Goal: Information Seeking & Learning: Compare options

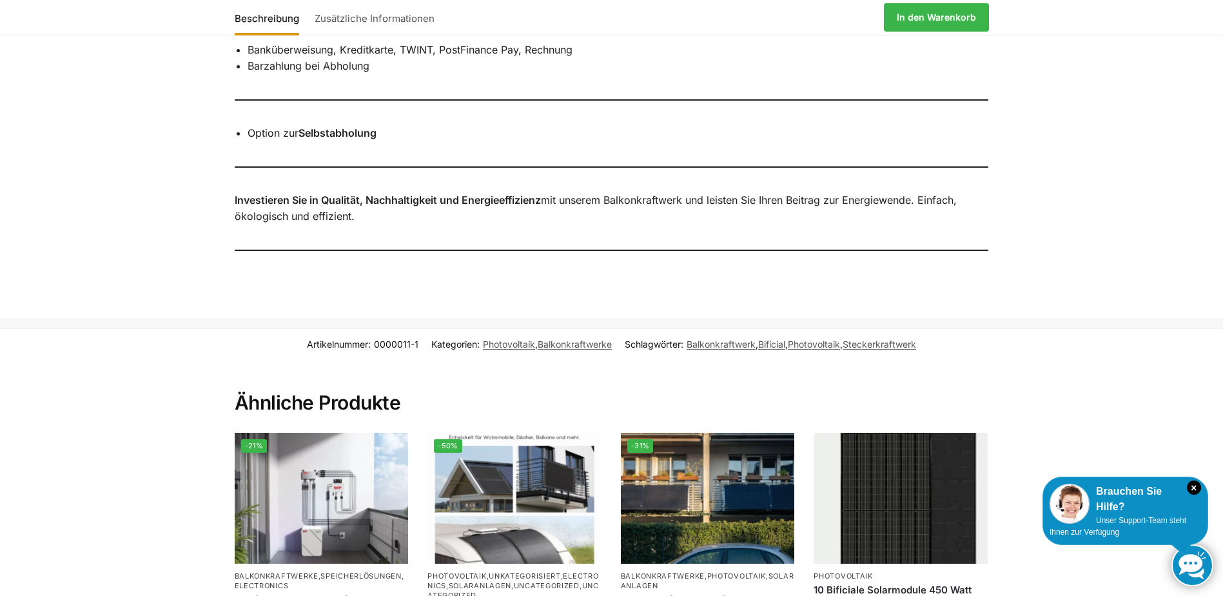
scroll to position [1612, 0]
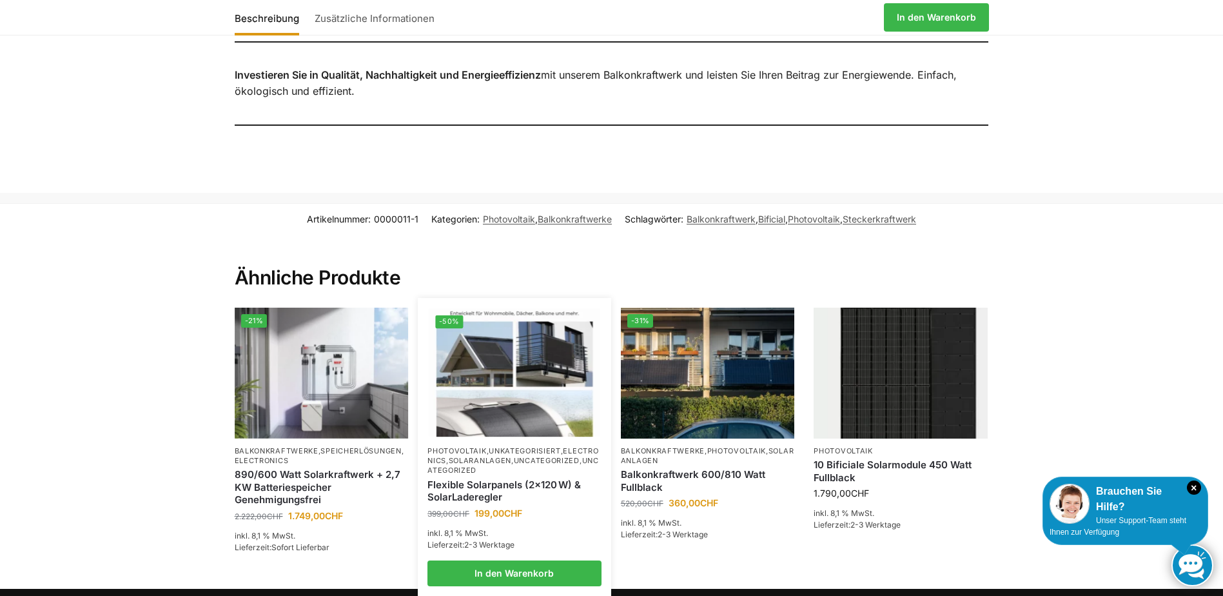
click at [537, 385] on img at bounding box center [514, 373] width 171 height 128
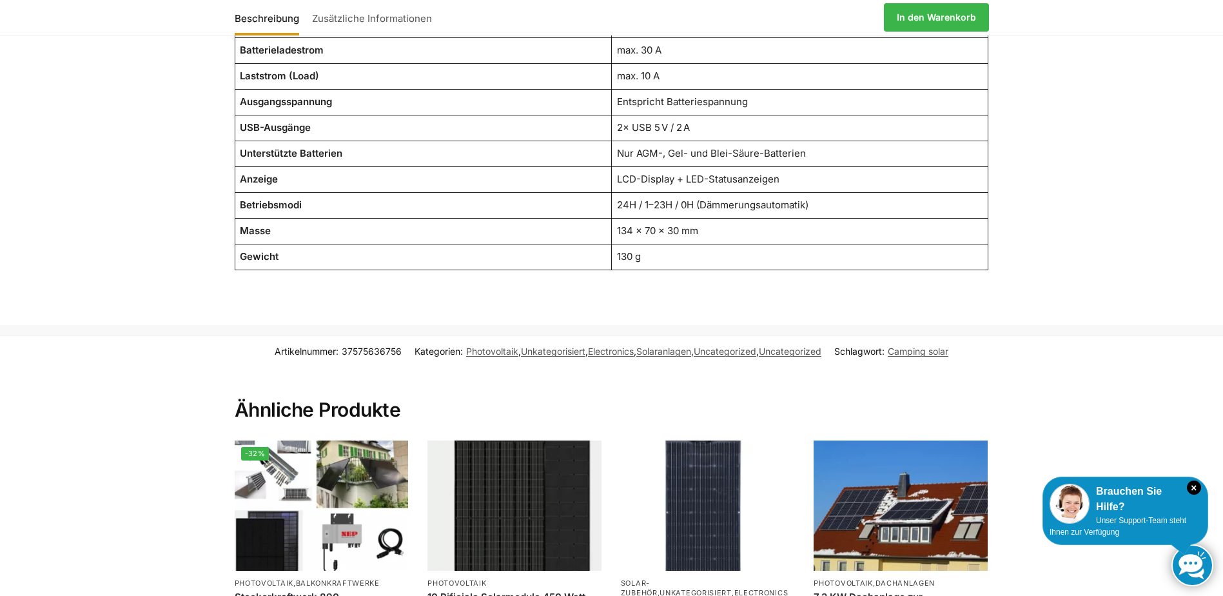
scroll to position [1870, 0]
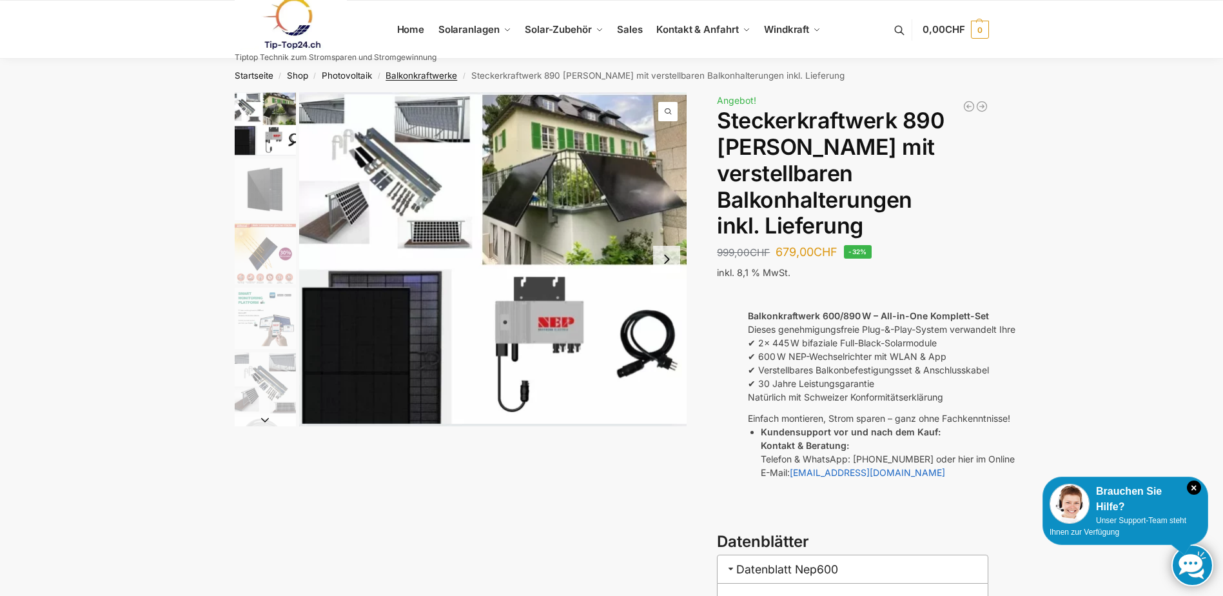
click at [433, 76] on link "Balkonkraftwerke" at bounding box center [422, 75] width 72 height 10
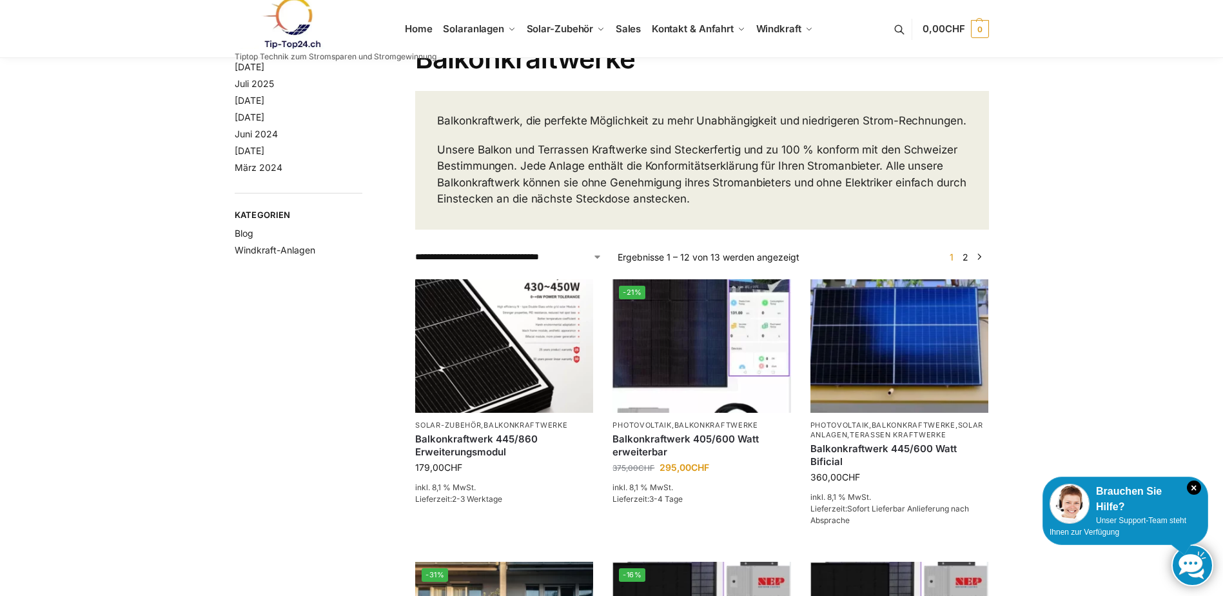
scroll to position [129, 0]
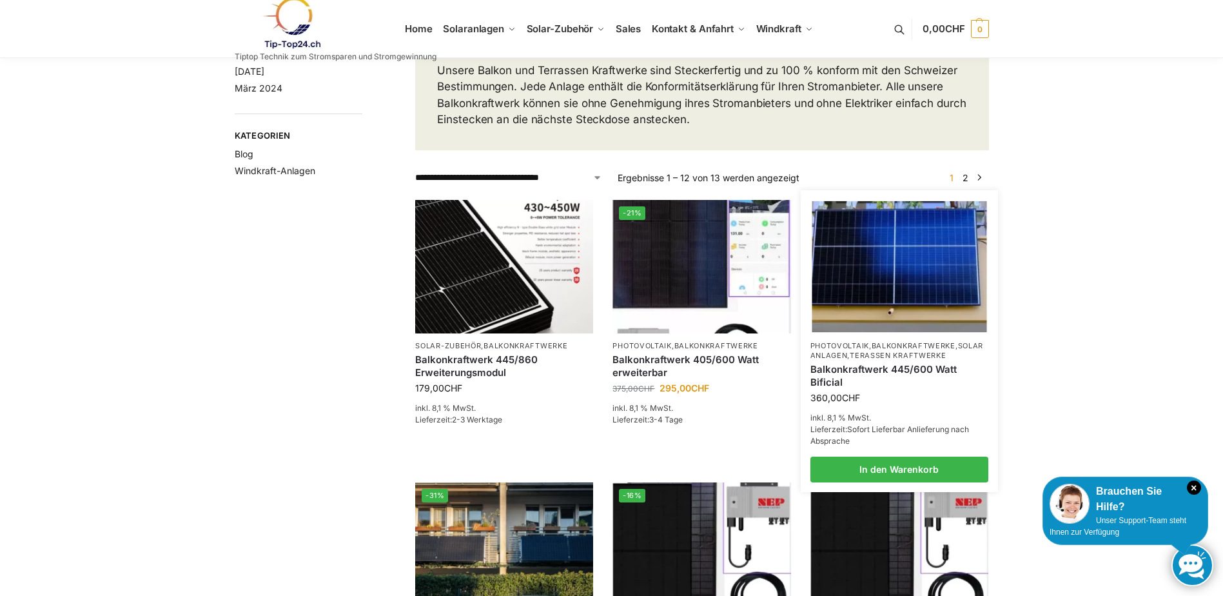
click at [900, 310] on img at bounding box center [899, 266] width 175 height 131
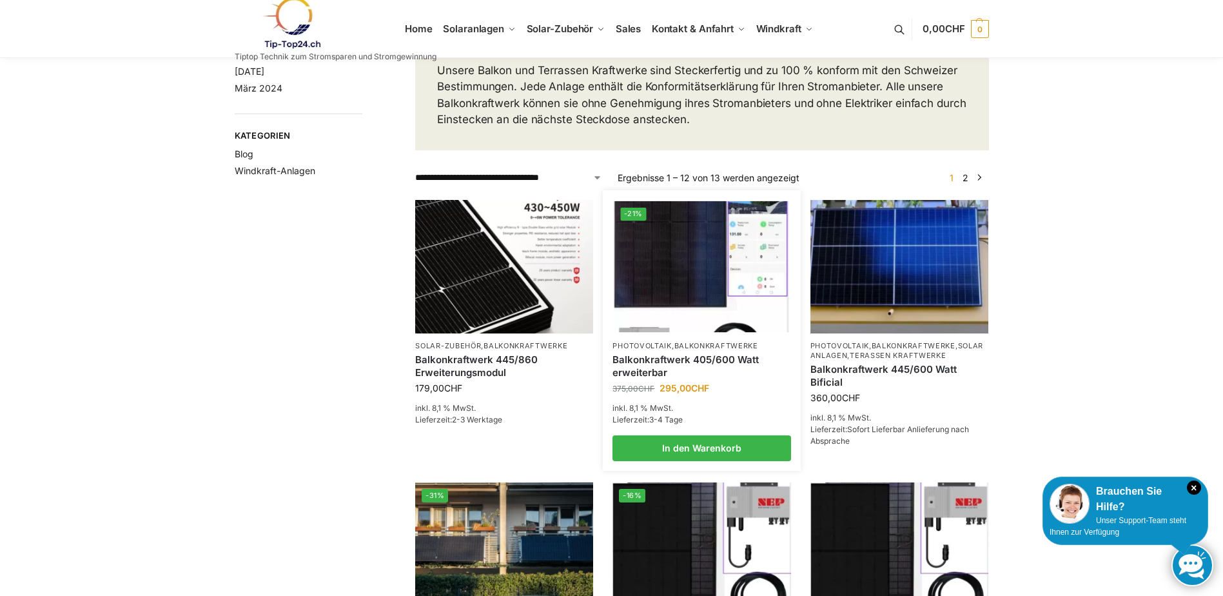
click at [666, 374] on link "Balkonkraftwerk 405/600 Watt erweiterbar" at bounding box center [702, 365] width 178 height 25
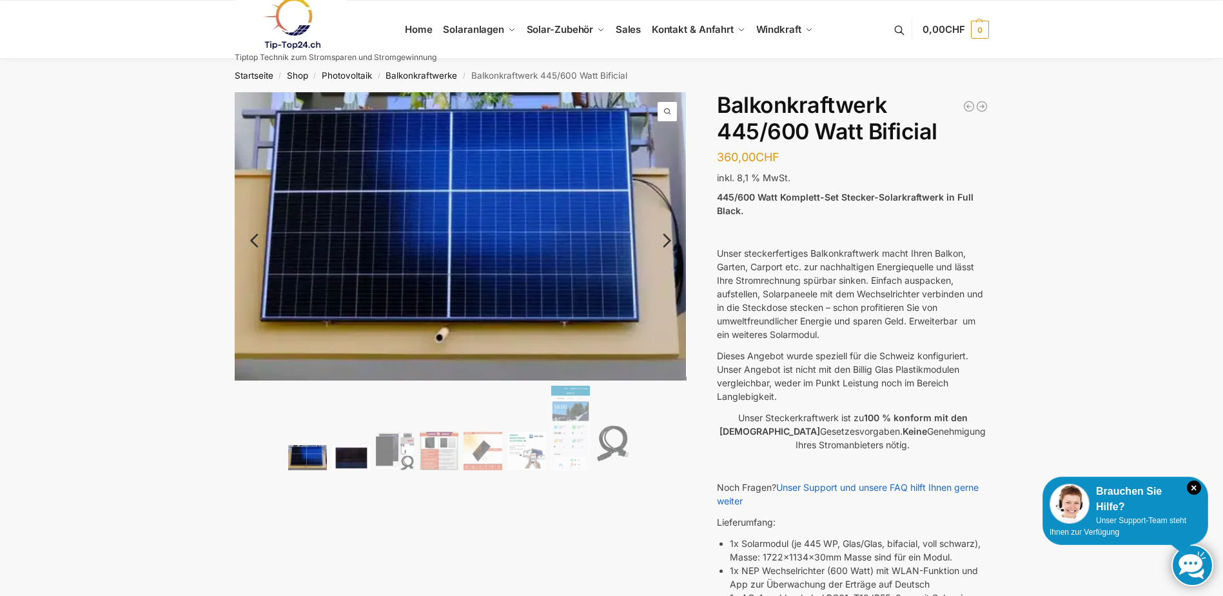
click at [357, 462] on img at bounding box center [351, 458] width 39 height 25
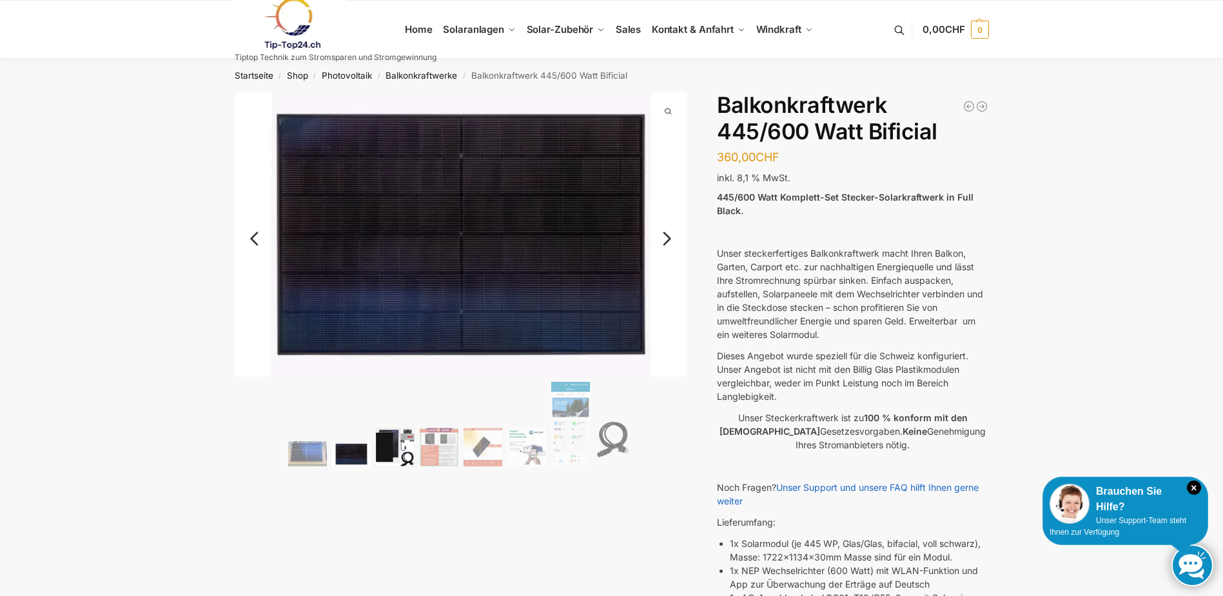
click at [391, 459] on img at bounding box center [395, 447] width 39 height 39
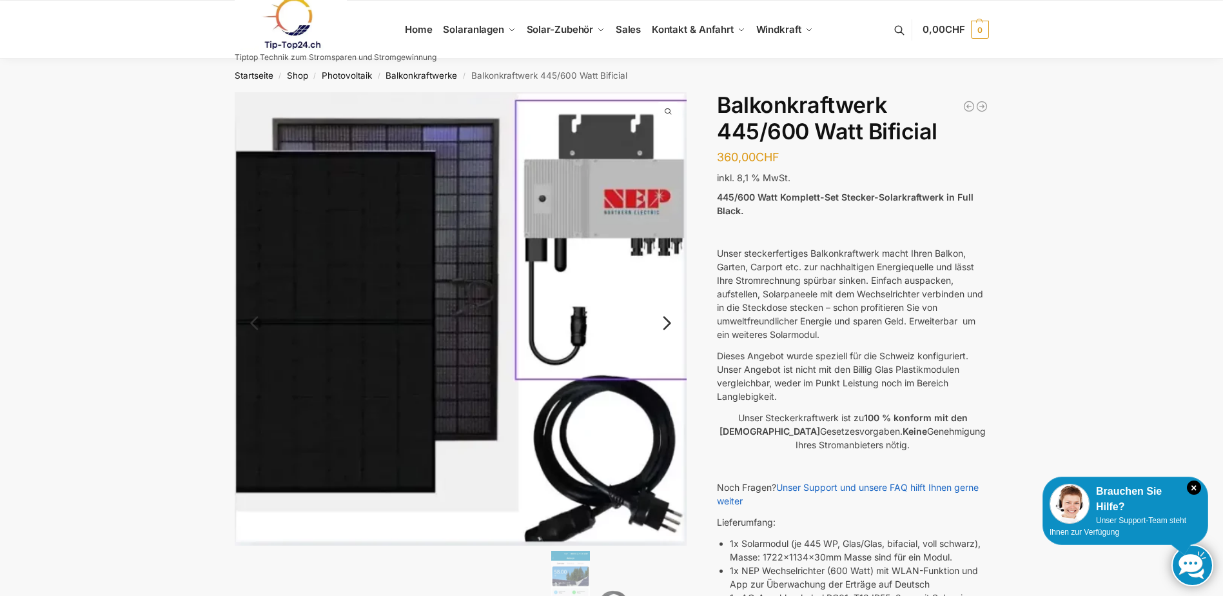
click at [669, 323] on link "Next" at bounding box center [665, 329] width 43 height 13
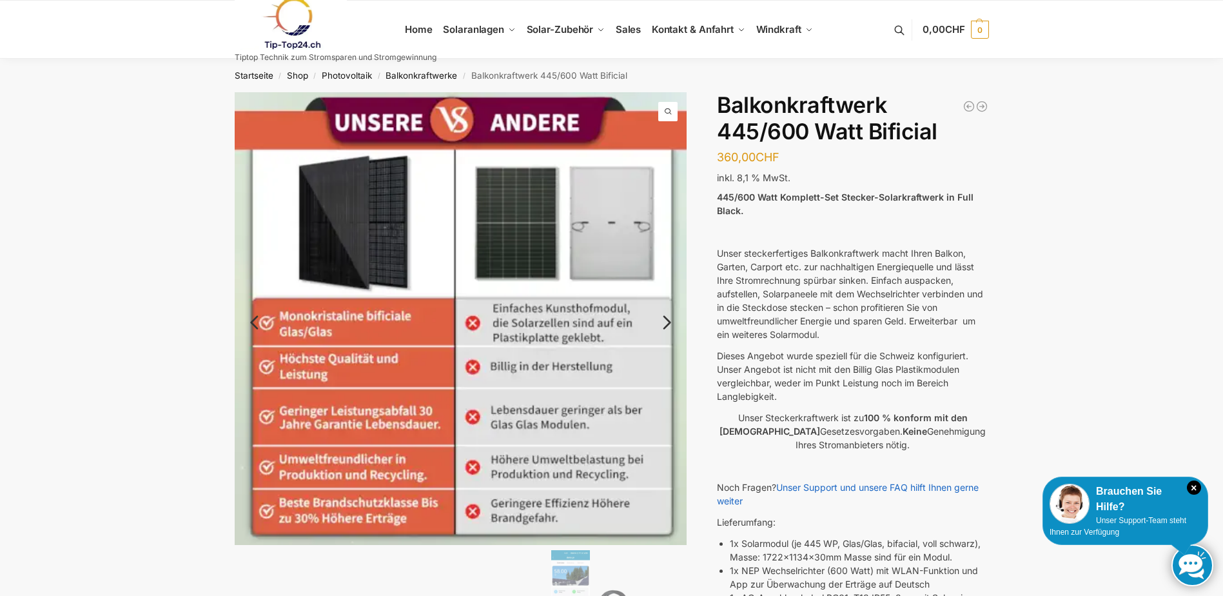
click at [669, 322] on link "Next" at bounding box center [665, 328] width 43 height 13
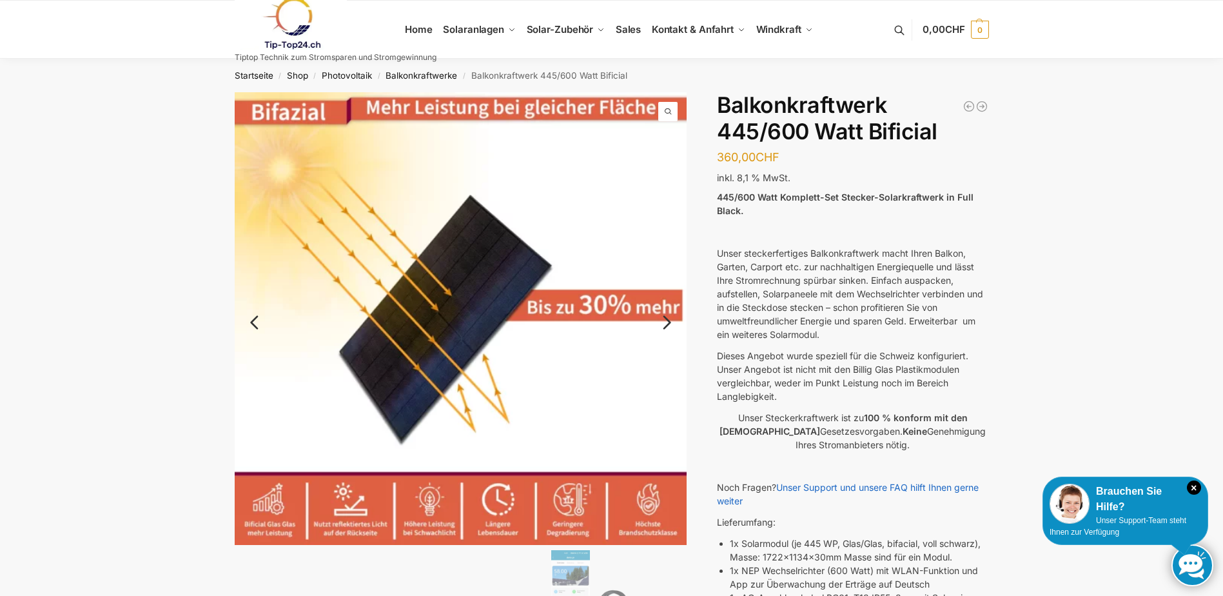
click at [669, 322] on link "Next" at bounding box center [665, 328] width 43 height 13
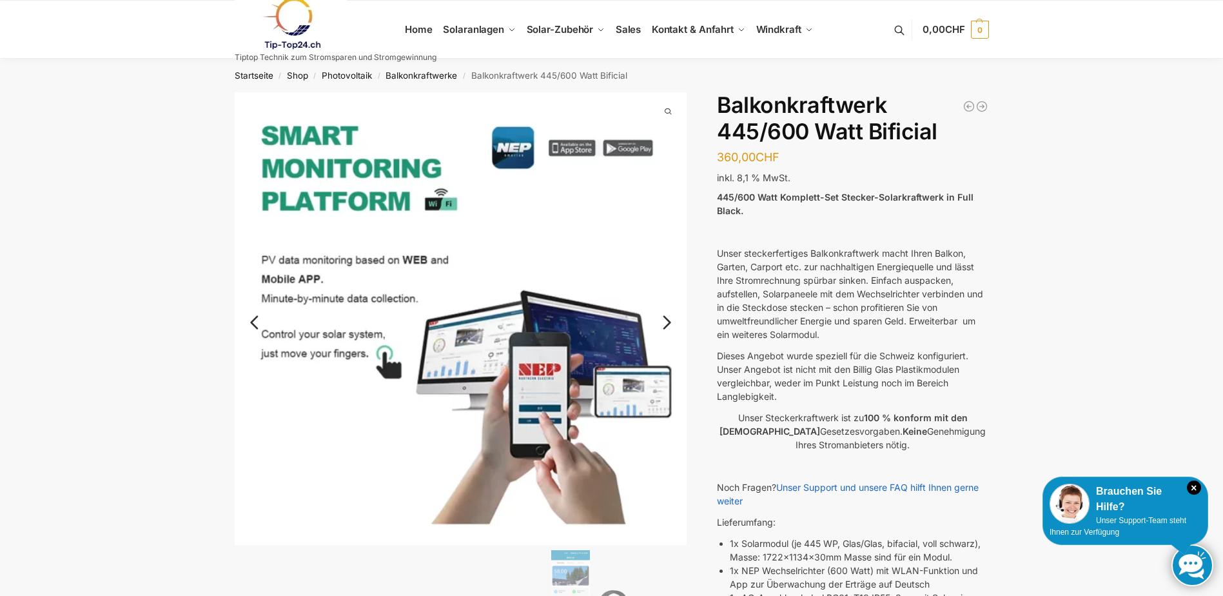
click at [669, 322] on link "Next" at bounding box center [665, 328] width 43 height 13
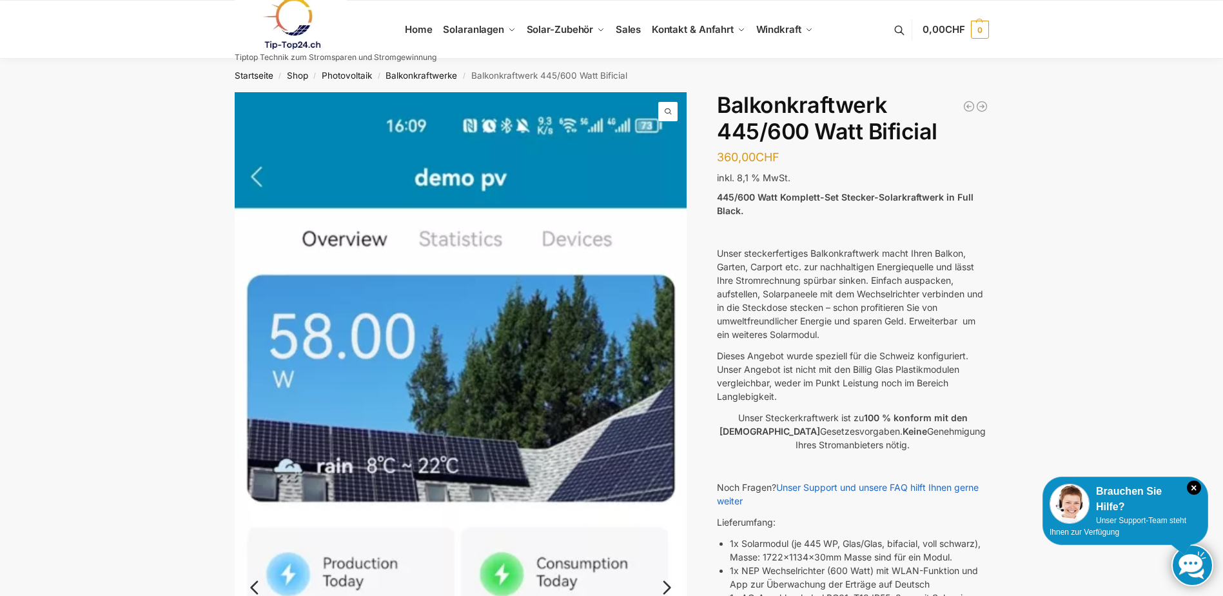
click at [669, 321] on img at bounding box center [461, 583] width 453 height 983
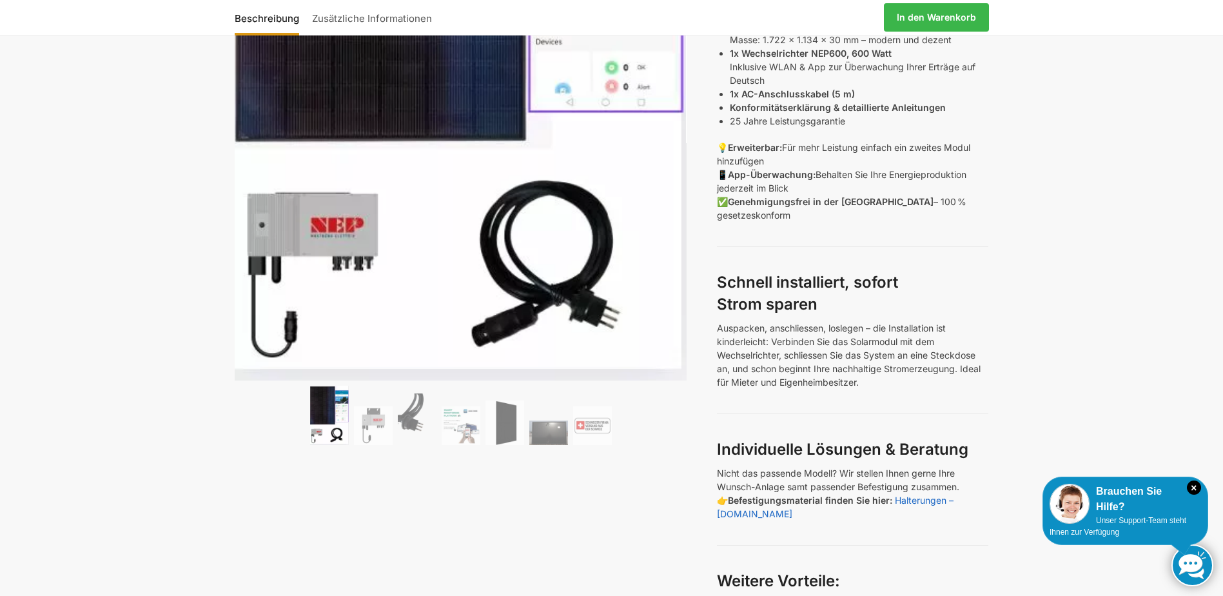
scroll to position [451, 0]
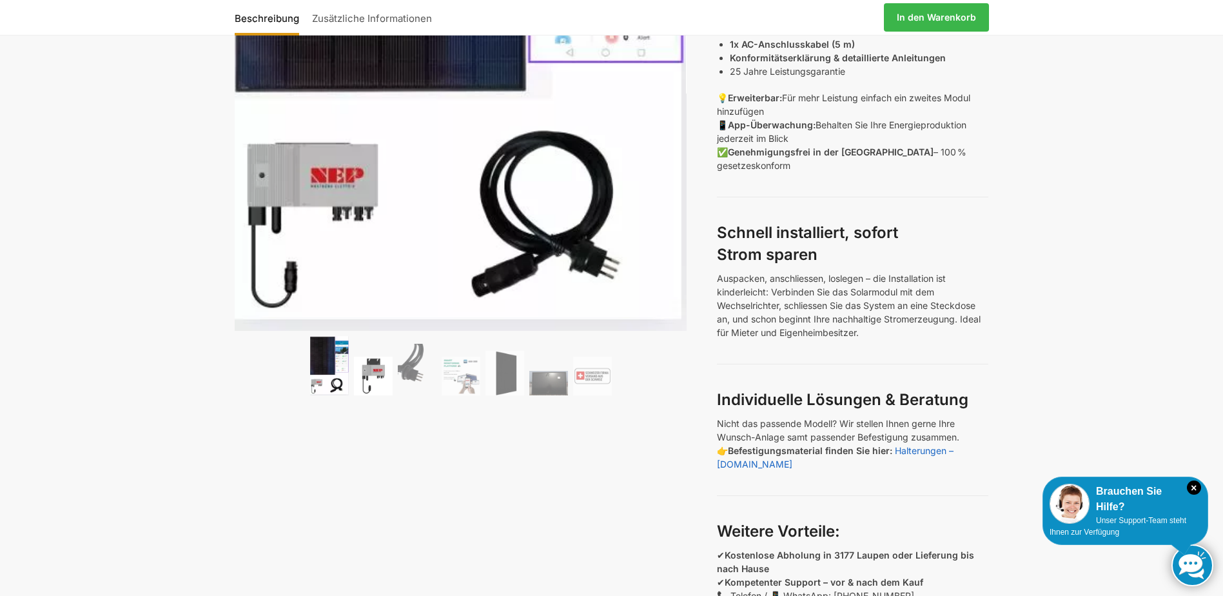
click at [361, 368] on img at bounding box center [373, 376] width 39 height 39
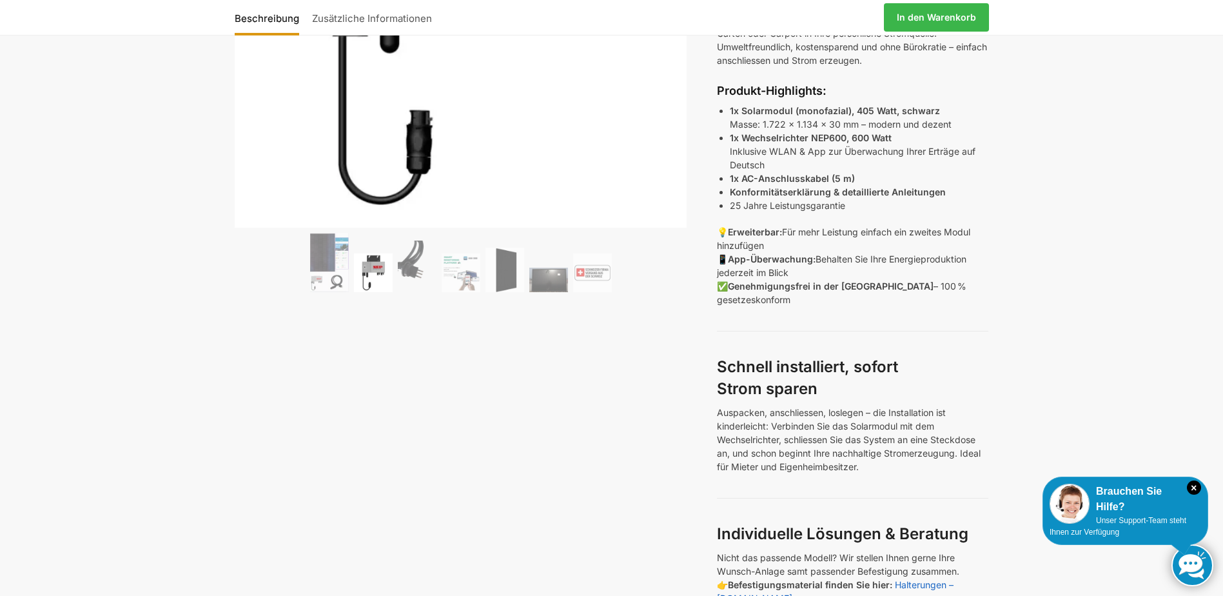
scroll to position [129, 0]
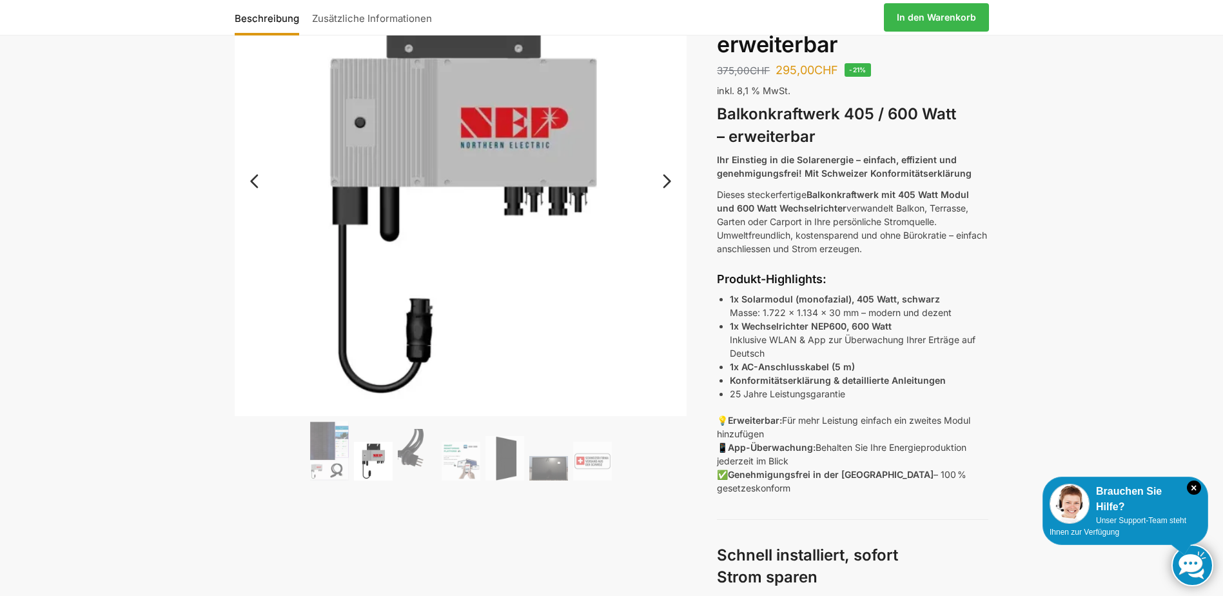
click at [664, 182] on link "Next" at bounding box center [665, 187] width 43 height 13
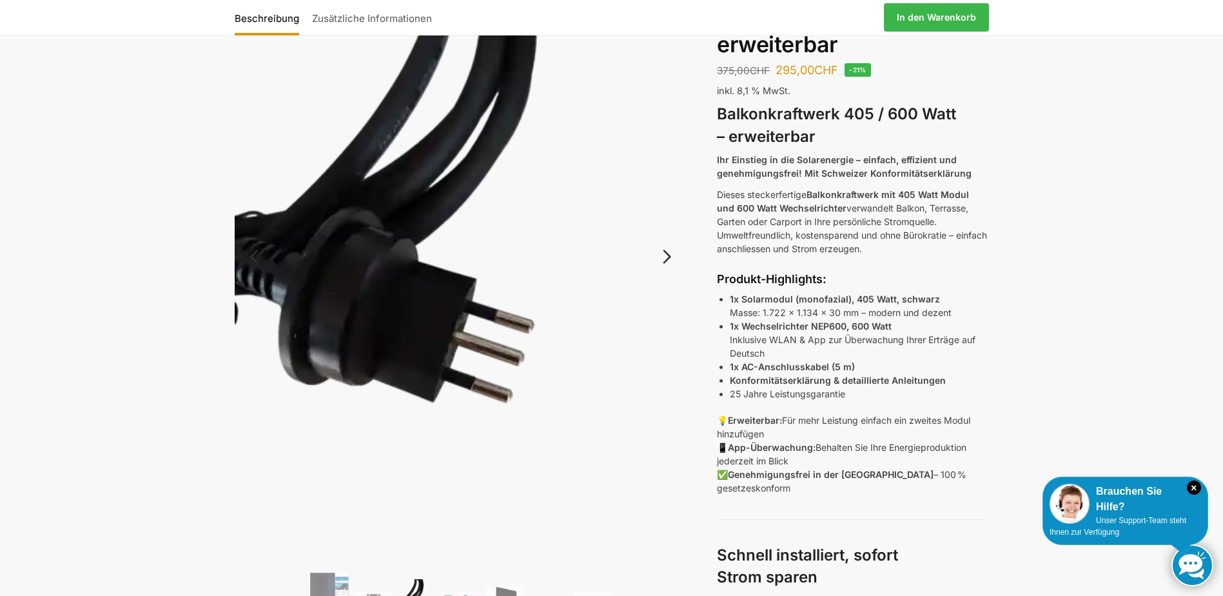
click at [669, 257] on link "Next" at bounding box center [665, 263] width 43 height 13
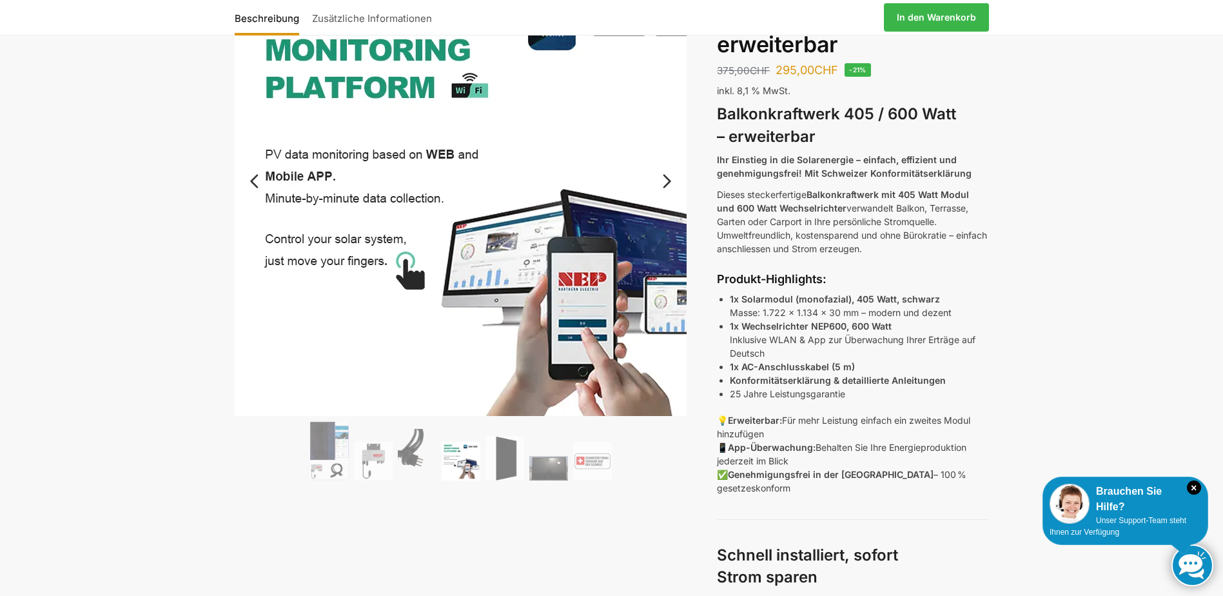
click at [668, 252] on img at bounding box center [493, 221] width 516 height 516
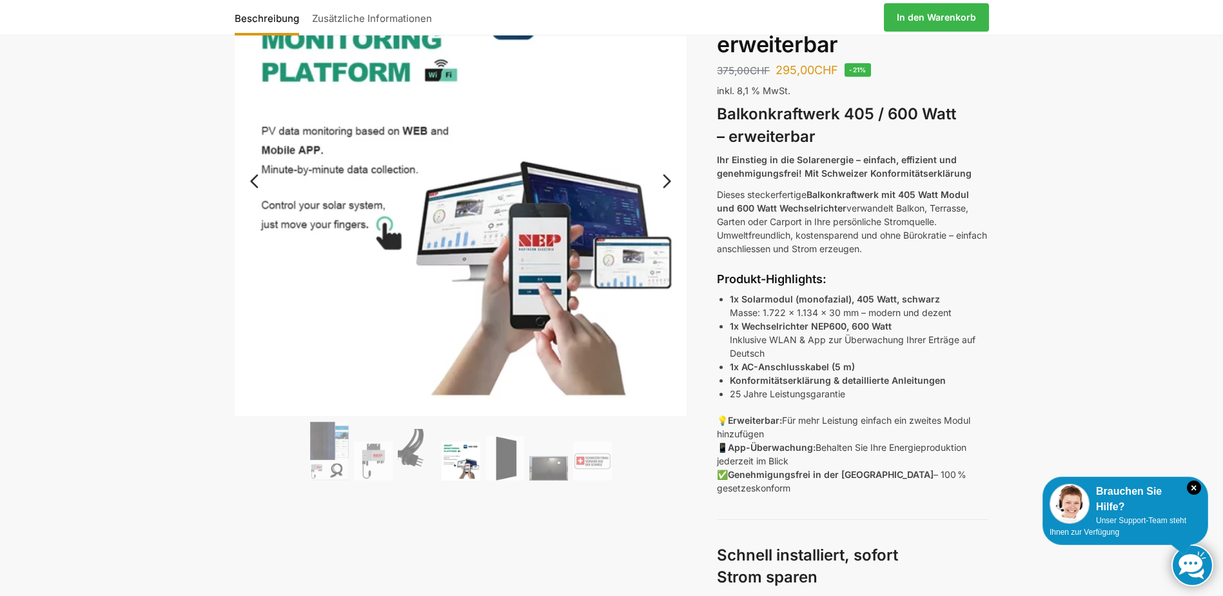
click at [672, 183] on link "Next" at bounding box center [665, 187] width 43 height 13
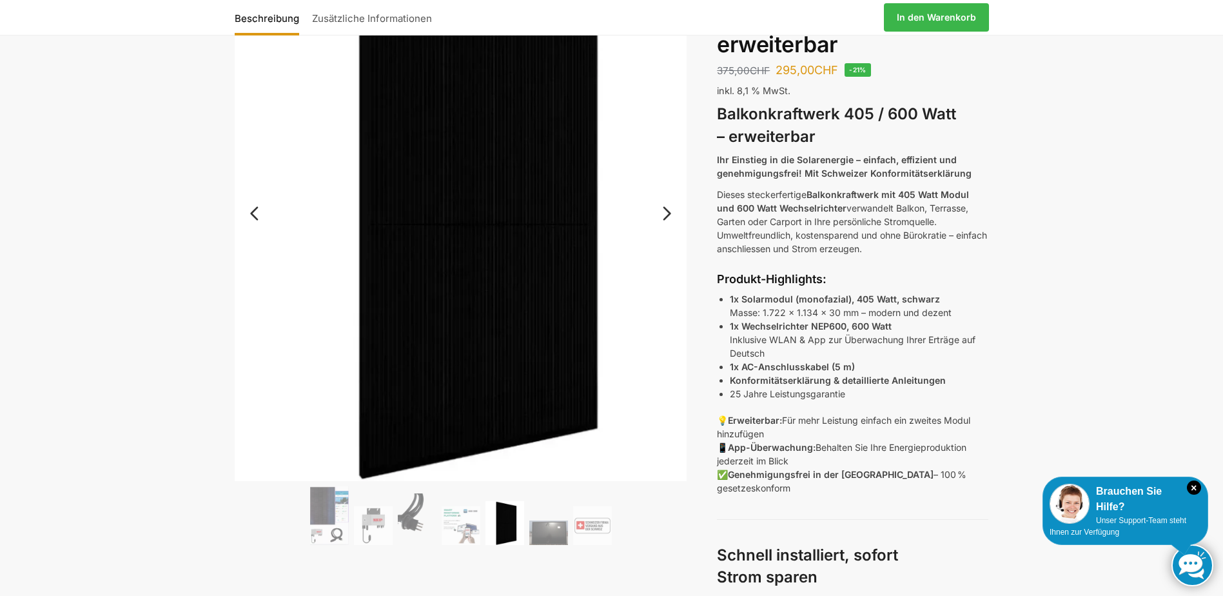
click at [665, 213] on link "Next" at bounding box center [665, 219] width 43 height 13
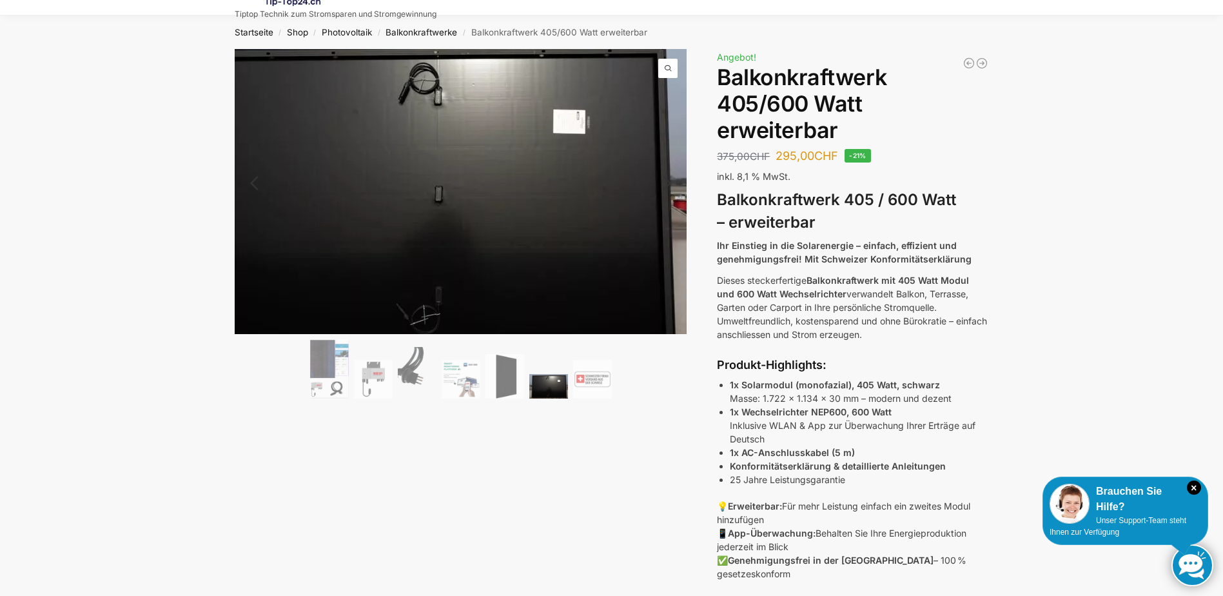
scroll to position [64, 0]
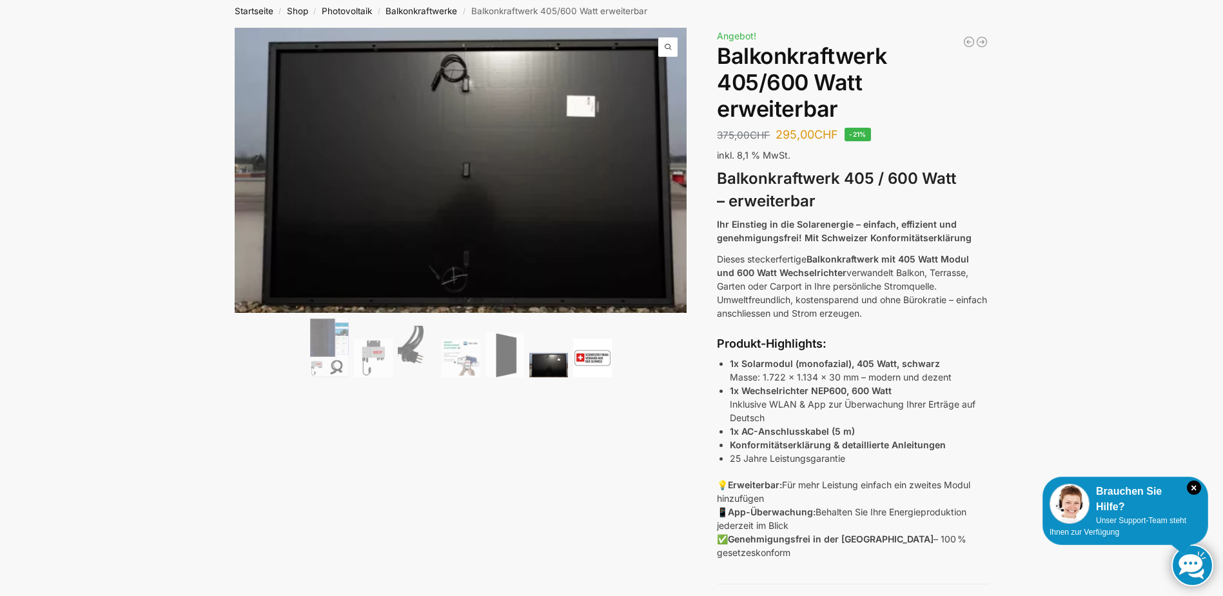
click at [581, 352] on img at bounding box center [592, 358] width 39 height 39
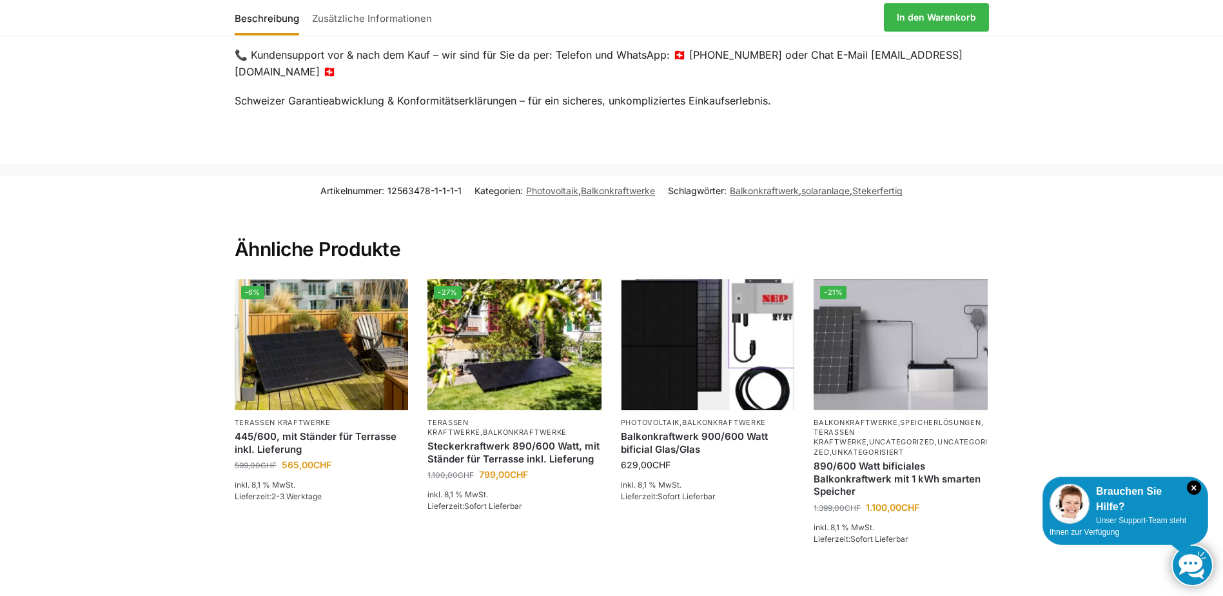
scroll to position [2580, 0]
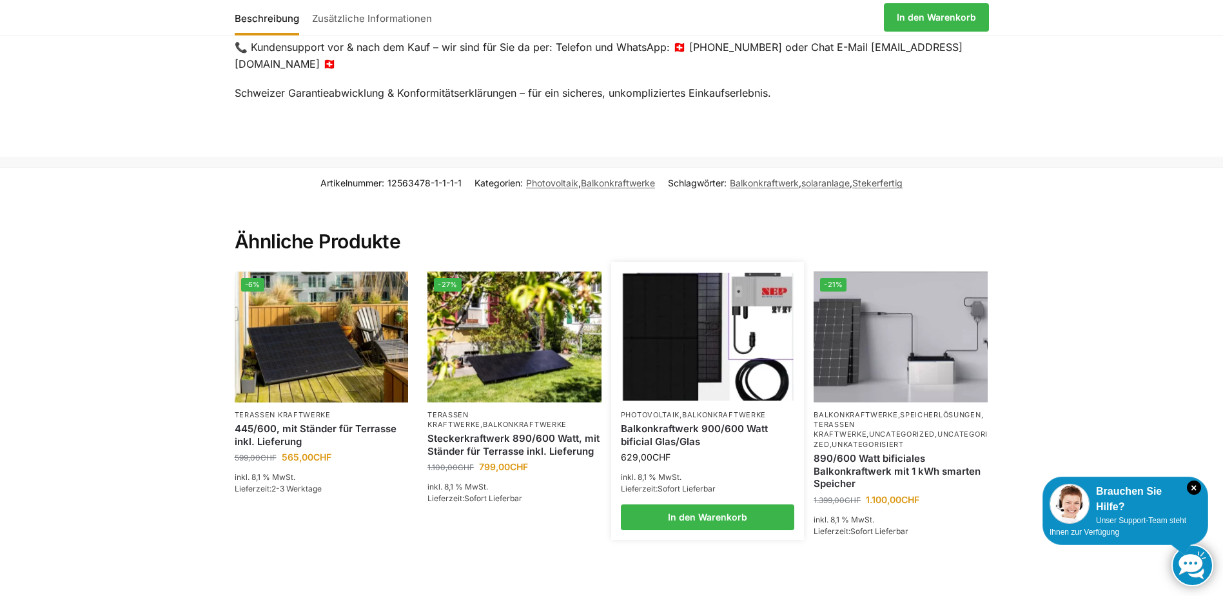
click at [660, 430] on link "Balkonkraftwerk 900/600 Watt bificial Glas/Glas" at bounding box center [708, 434] width 174 height 25
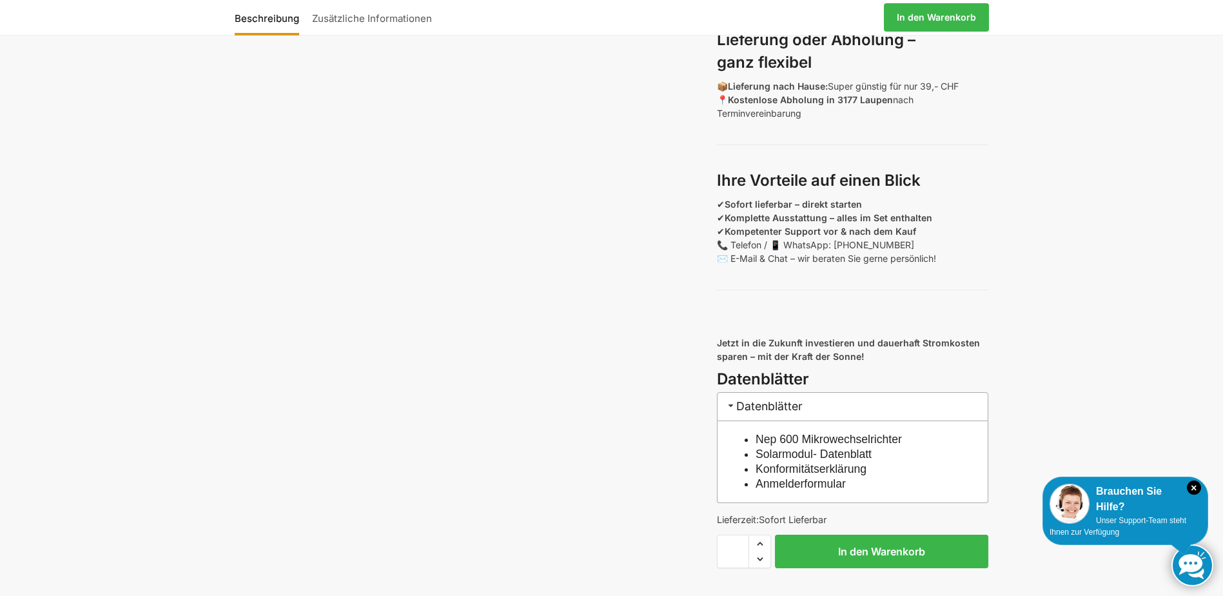
scroll to position [1076, 0]
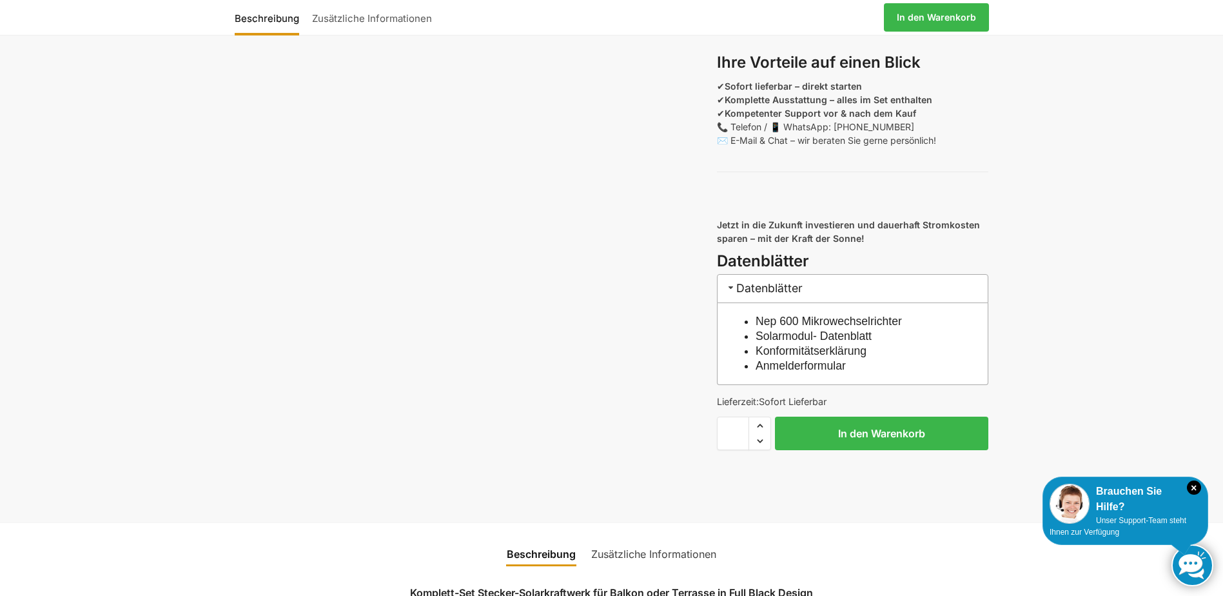
click at [815, 328] on link "Nep 600 Mikrowechselrichter" at bounding box center [829, 321] width 146 height 13
